Goal: Information Seeking & Learning: Learn about a topic

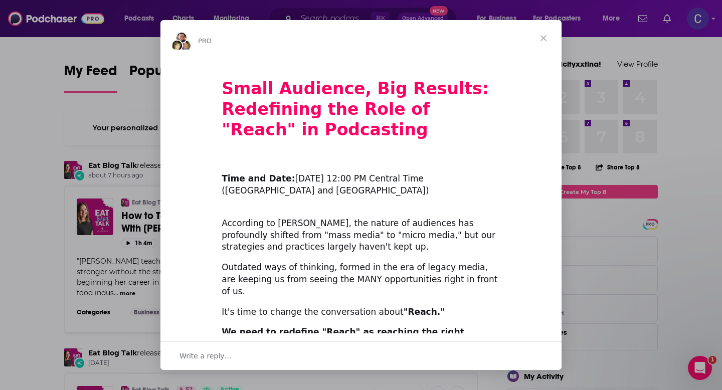
click at [546, 38] on span "Close" at bounding box center [544, 38] width 36 height 36
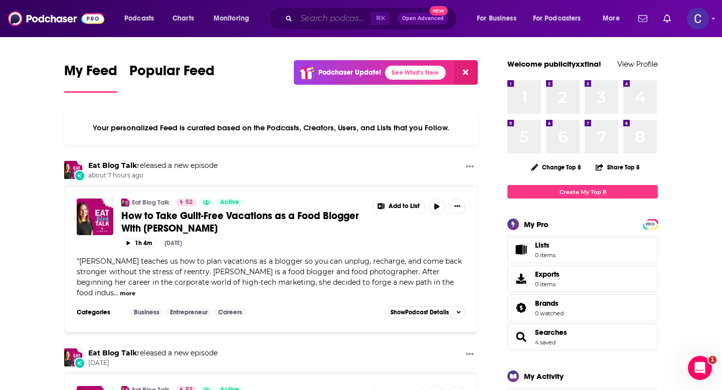
click at [323, 20] on input "Search podcasts, credits, & more..." at bounding box center [333, 19] width 75 height 16
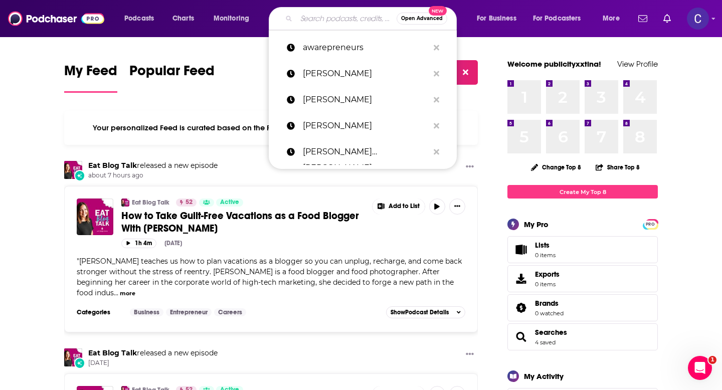
paste input "[MEDICAL_DATA] Goals"
type input "[MEDICAL_DATA] Goals"
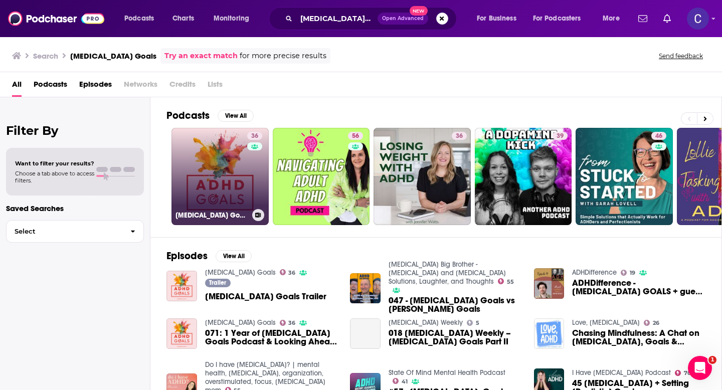
click at [227, 160] on link "36 [MEDICAL_DATA] Goals" at bounding box center [220, 176] width 97 height 97
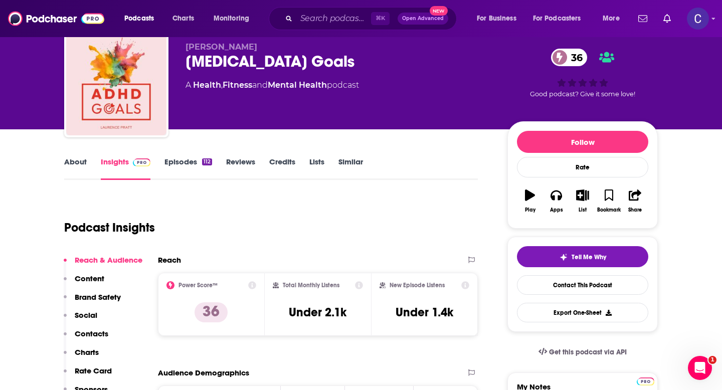
scroll to position [38, 0]
